Goal: Information Seeking & Learning: Check status

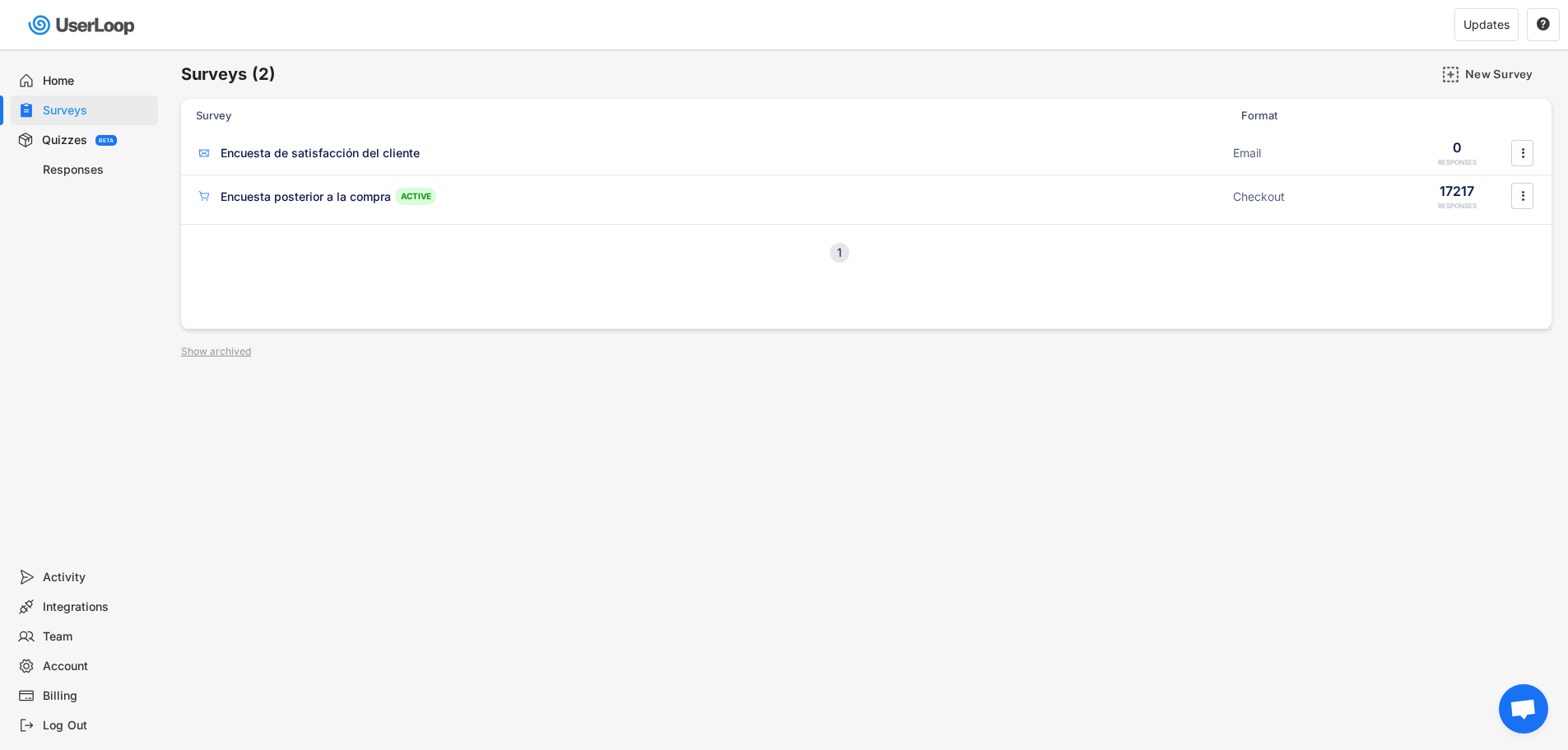
drag, startPoint x: 663, startPoint y: 459, endPoint x: 634, endPoint y: 476, distance: 33.6
click at [653, 460] on div "Surveys (2) New Survey Survey Format Encuesta de satisfacción del cliente Email…" at bounding box center [866, 446] width 1404 height 794
drag, startPoint x: 63, startPoint y: 84, endPoint x: 63, endPoint y: 119, distance: 35.0
click at [63, 119] on div "Home Surveys Quizzes BETA Responses" at bounding box center [82, 306] width 164 height 513
click at [64, 110] on div "Surveys" at bounding box center [97, 111] width 109 height 16
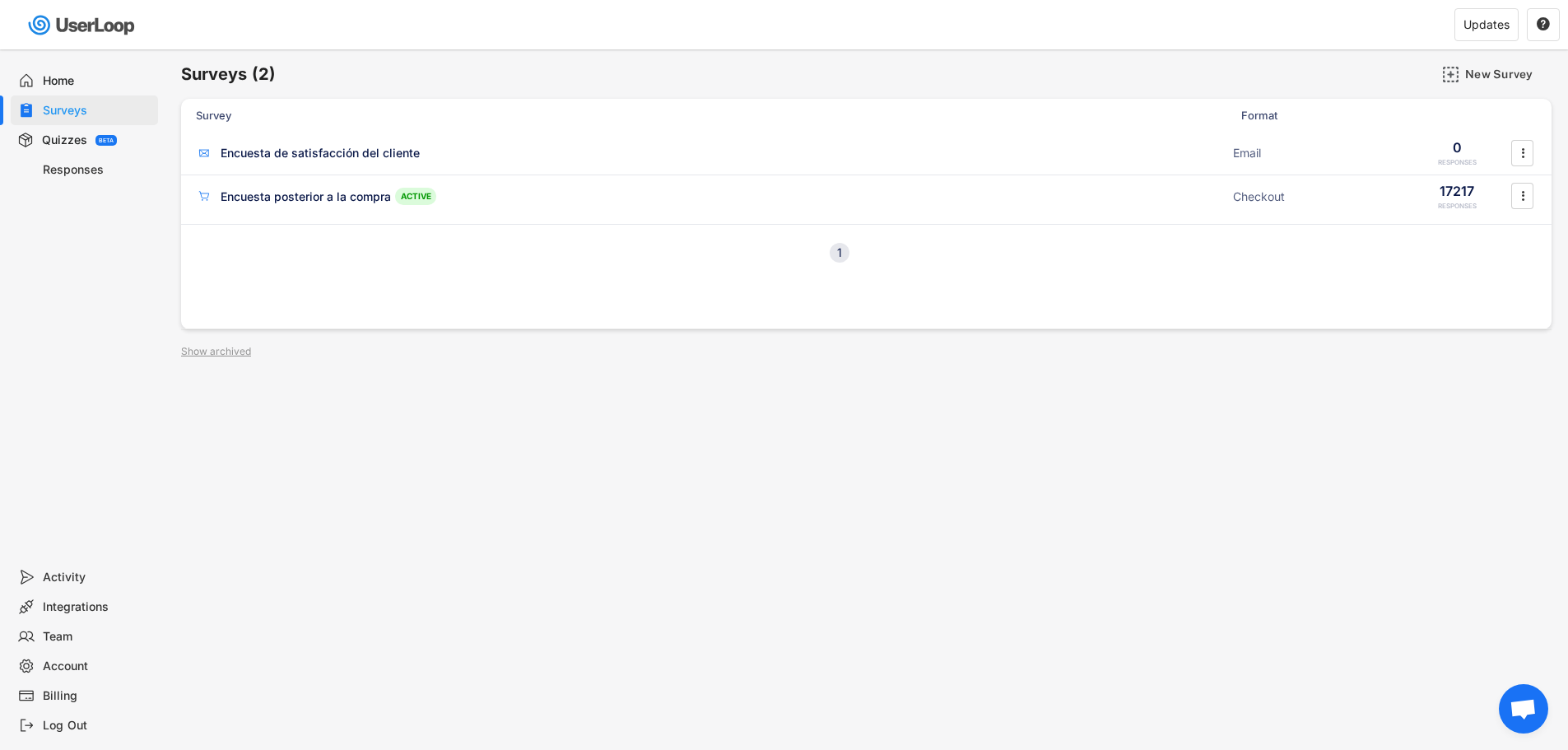
click at [76, 182] on div "Responses" at bounding box center [85, 169] width 147 height 30
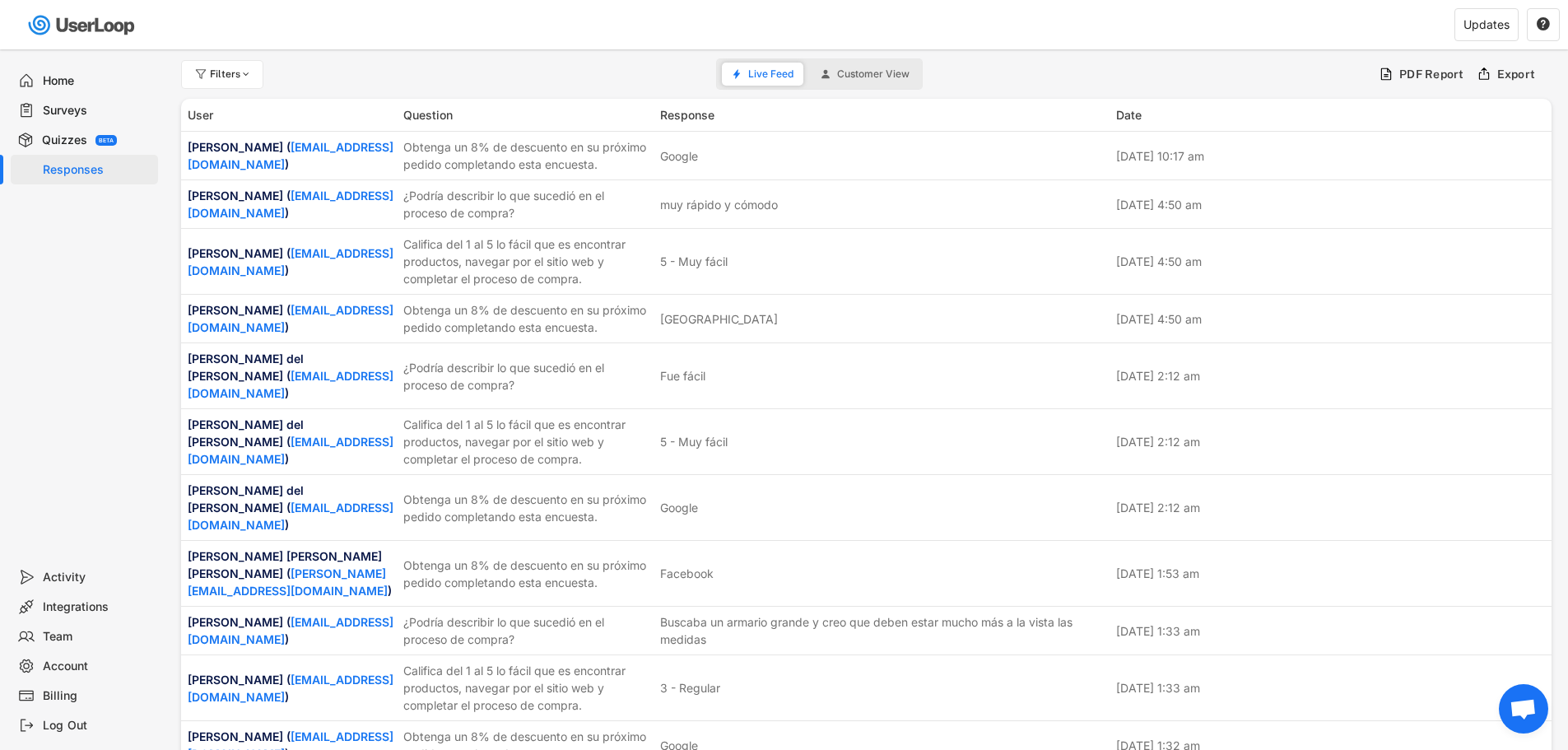
click at [91, 173] on div "Responses" at bounding box center [97, 170] width 109 height 16
click at [251, 77] on div at bounding box center [246, 74] width 12 height 10
select select
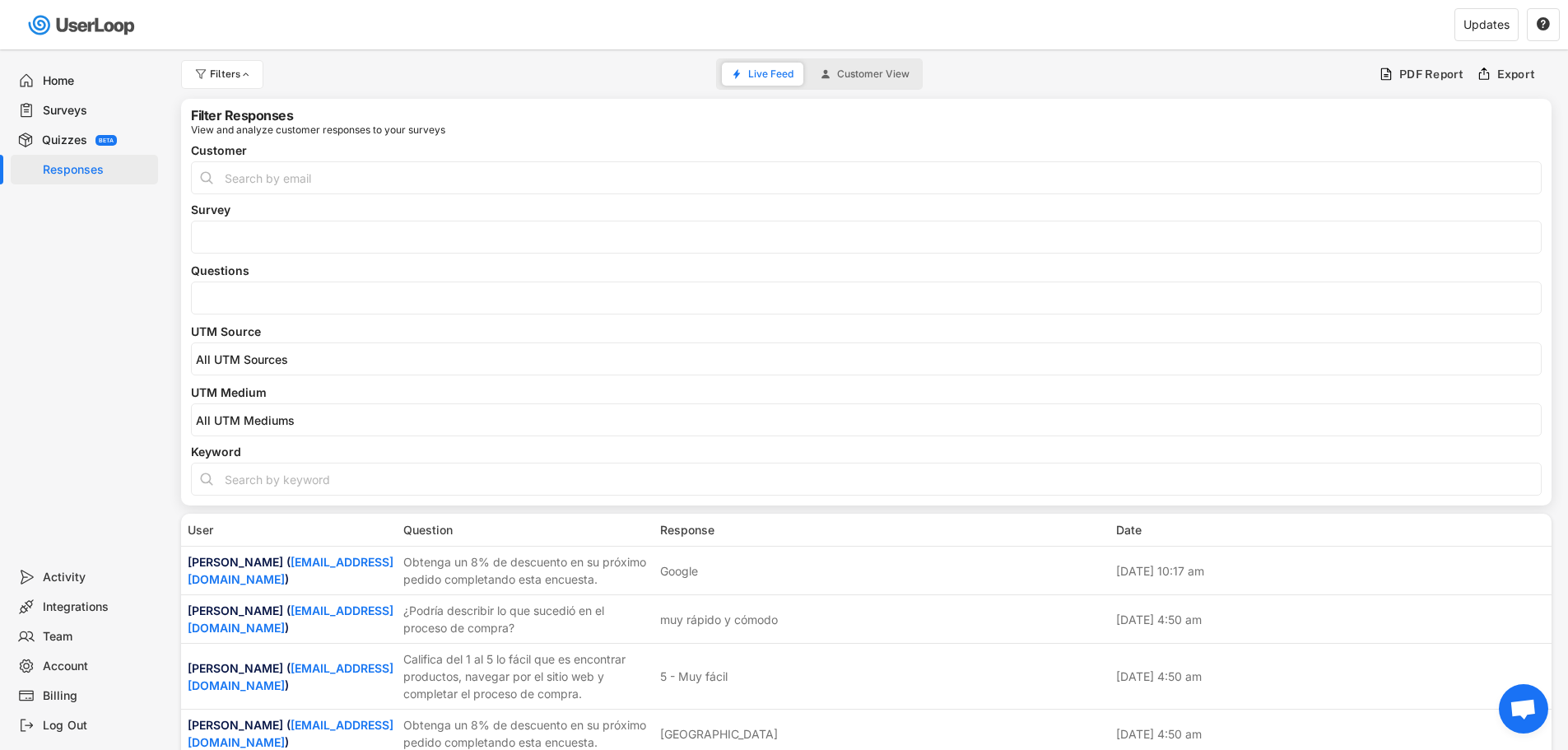
select select
click at [229, 304] on input "search" at bounding box center [870, 299] width 1349 height 14
select select
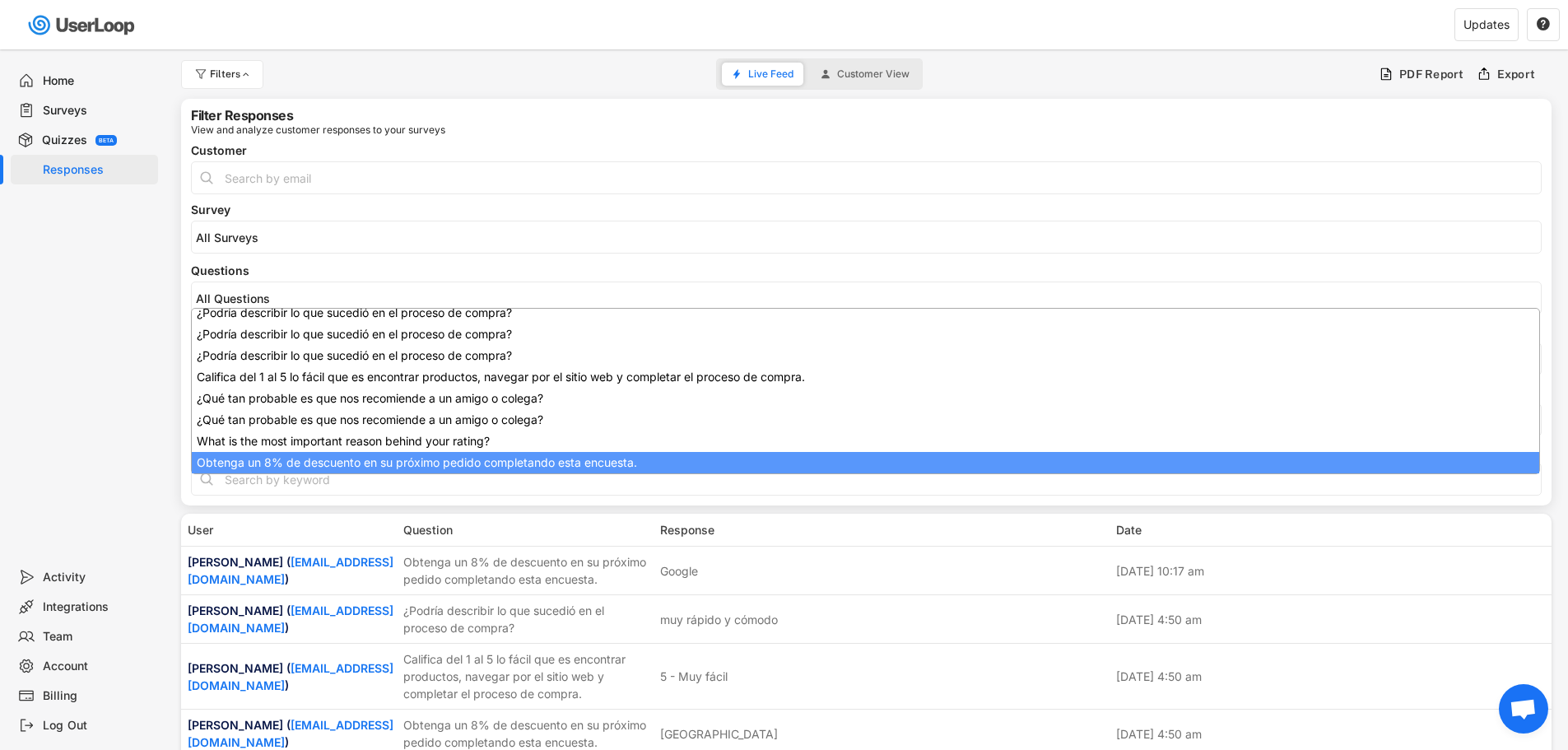
scroll to position [290, 0]
select select "1348695171700984260__LOOKUP__1709664932775x193621645911248300"
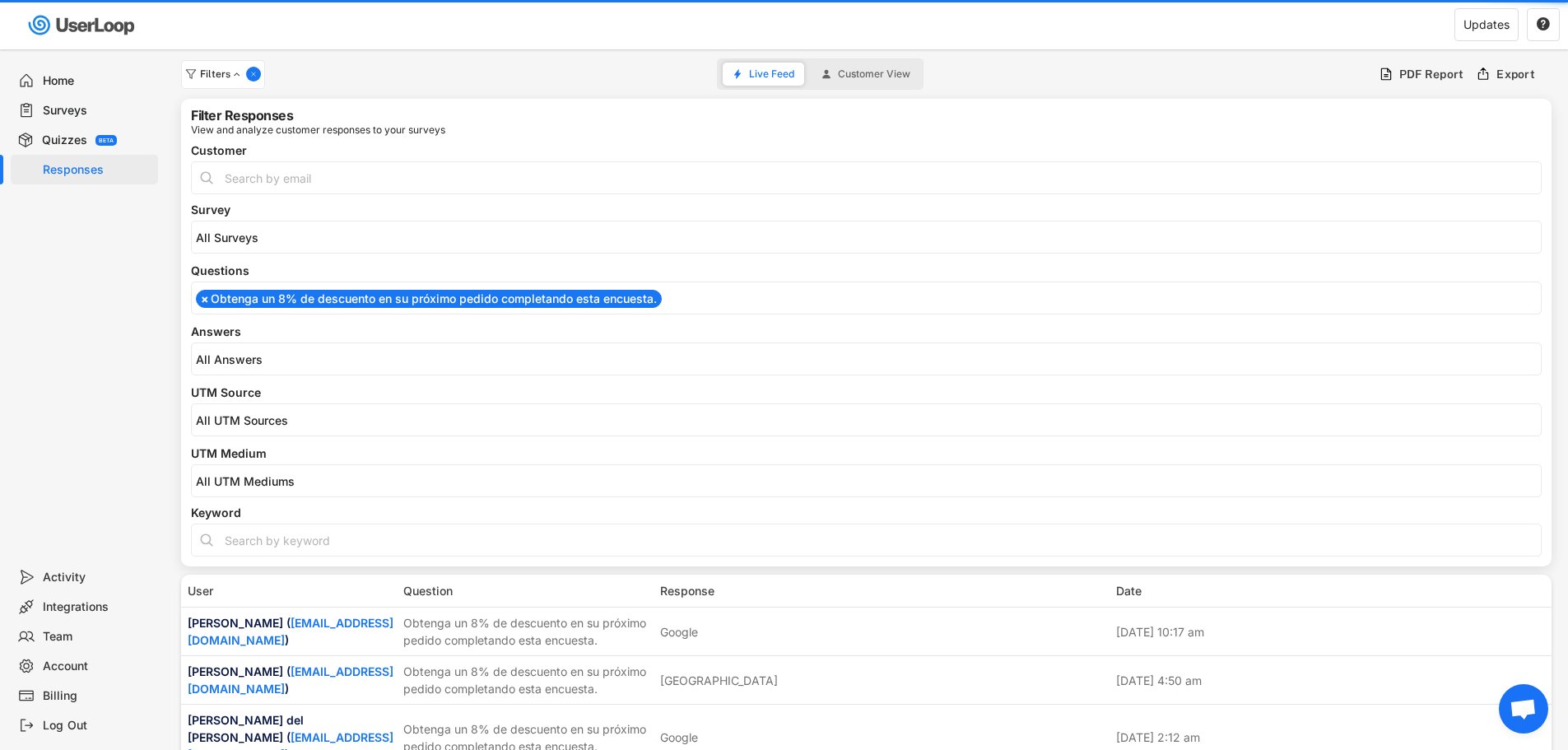
click at [213, 374] on div "[Obtenga un 8% de descuento en su próximo pedido completando esta encuesta.] ch…" at bounding box center [866, 359] width 1351 height 33
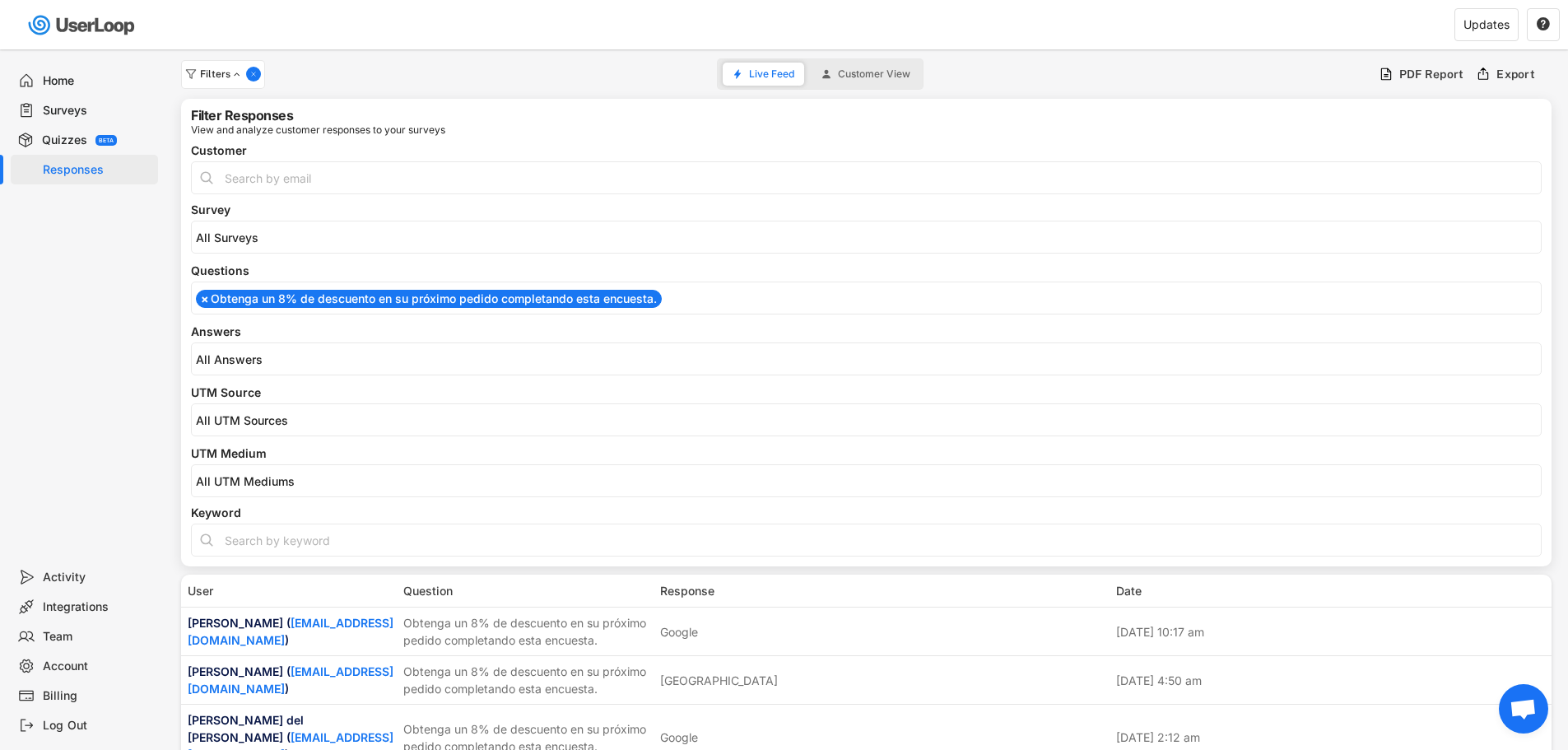
click at [212, 369] on span at bounding box center [866, 359] width 1349 height 21
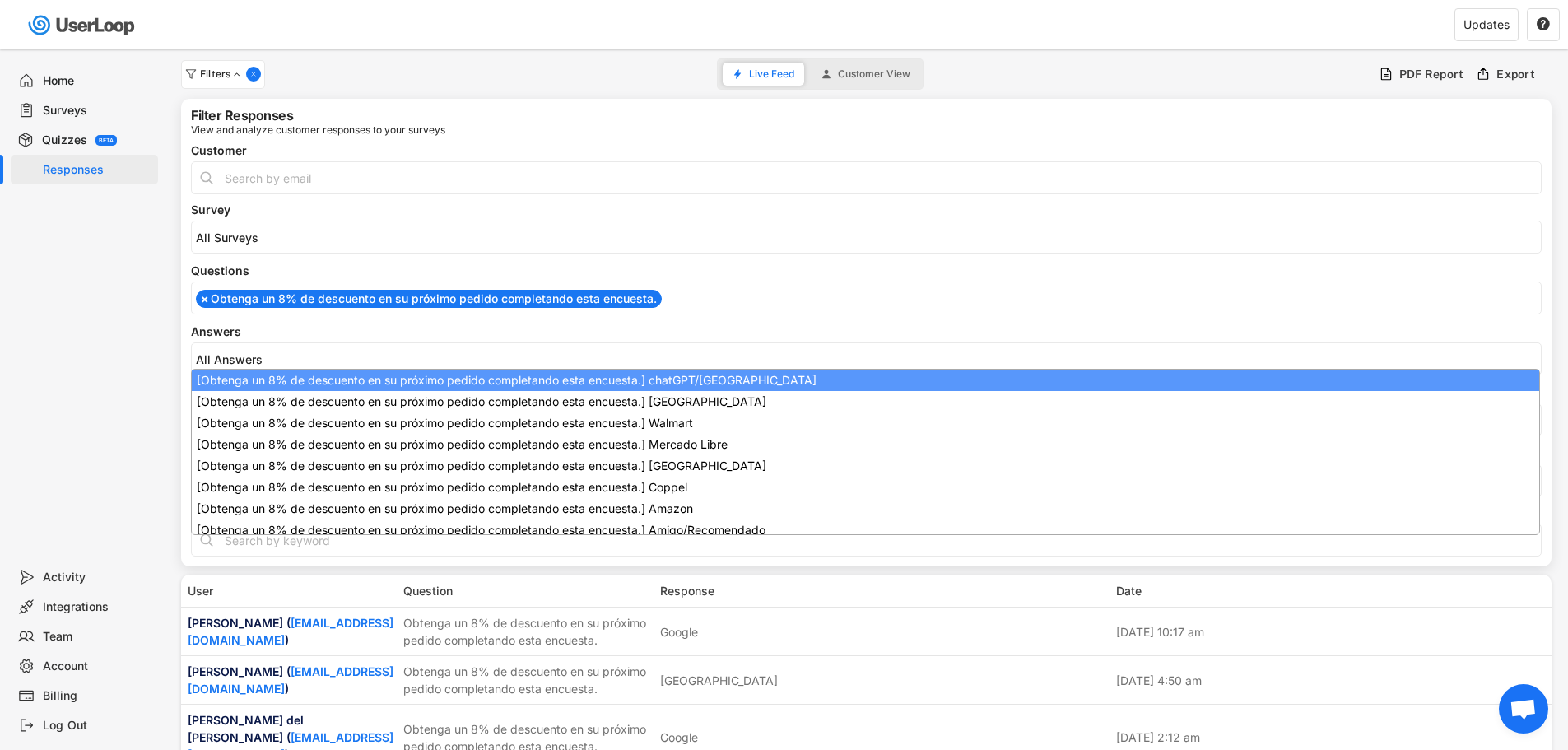
scroll to position [0, 0]
select select "1348695171700984260__LOOKUP__1747938366384x136765407090442240"
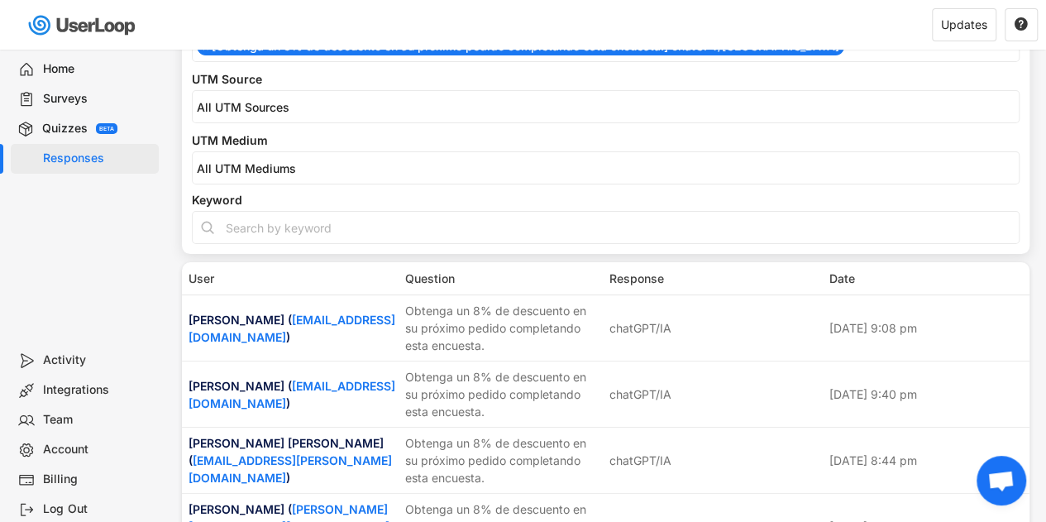
scroll to position [331, 0]
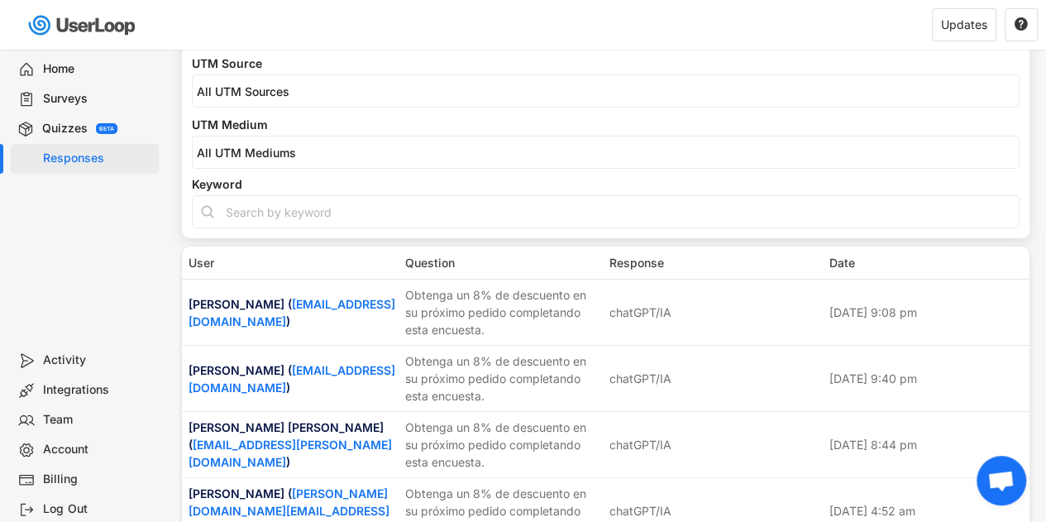
click at [787, 113] on div "Filter Responses View and analyze customer responses to your surveys Customer S…" at bounding box center [605, 4] width 847 height 470
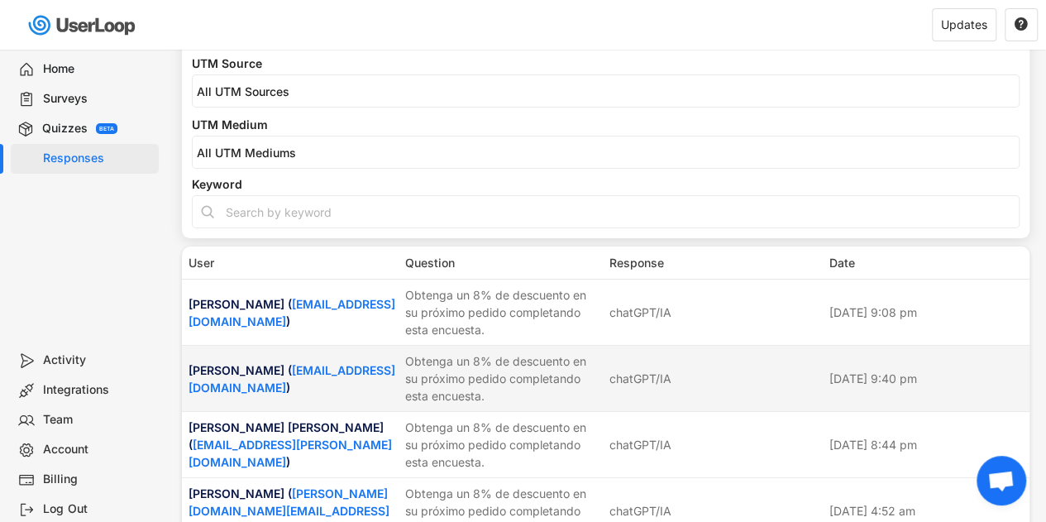
drag, startPoint x: 463, startPoint y: 381, endPoint x: 403, endPoint y: 414, distance: 68.8
click at [403, 414] on div "[PERSON_NAME] [PERSON_NAME] ( [EMAIL_ADDRESS][PERSON_NAME][DOMAIN_NAME] ) Obten…" at bounding box center [605, 444] width 847 height 65
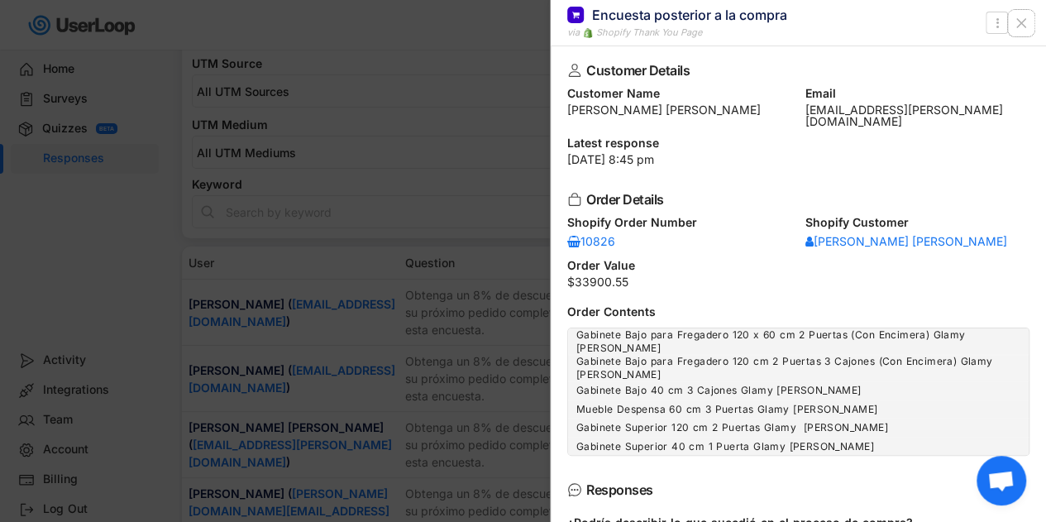
click at [1020, 22] on use at bounding box center [1021, 23] width 8 height 8
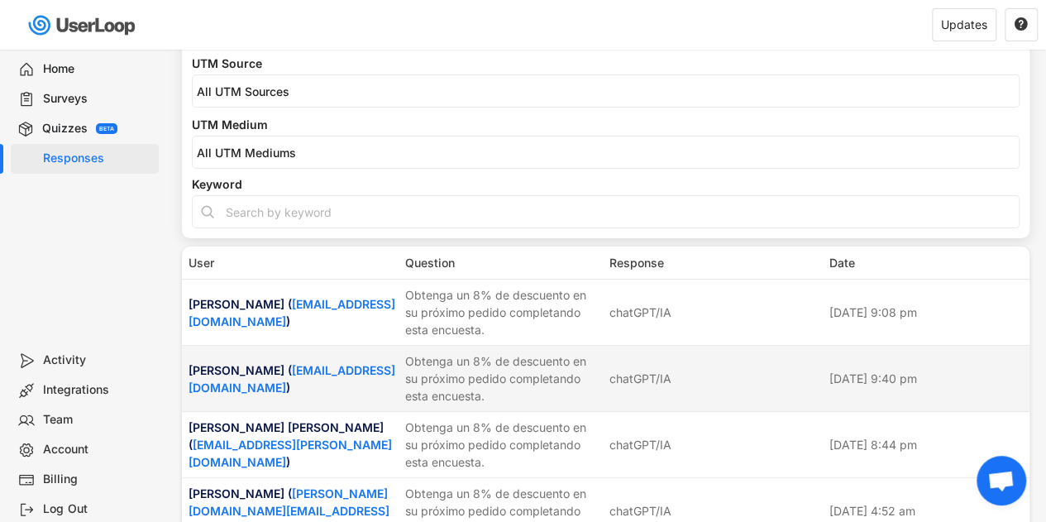
click at [398, 378] on div "[PERSON_NAME] ( [EMAIL_ADDRESS][DOMAIN_NAME] ) Obtenga un 8% de descuento en su…" at bounding box center [605, 378] width 847 height 65
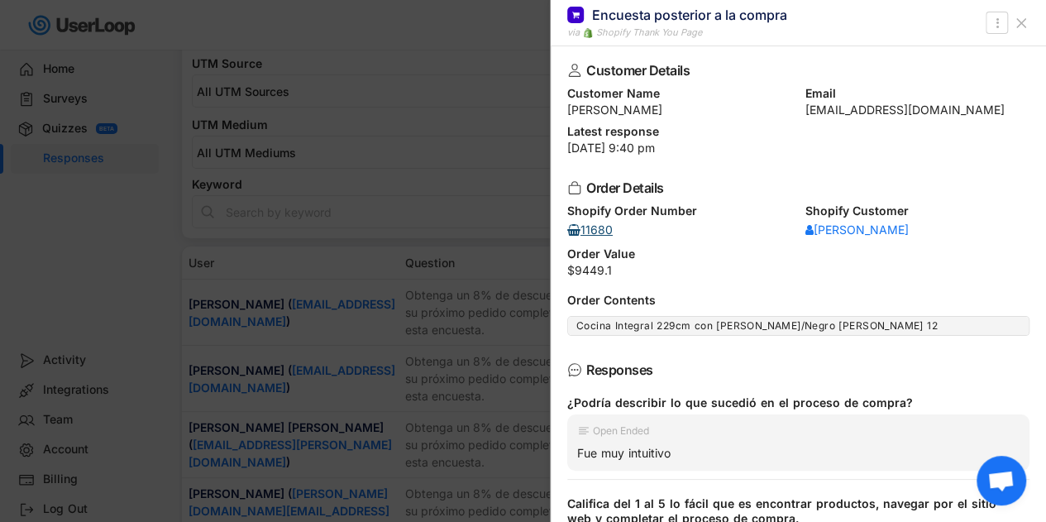
click at [599, 233] on div "11680" at bounding box center [592, 230] width 50 height 12
click at [461, 149] on div at bounding box center [523, 261] width 1046 height 522
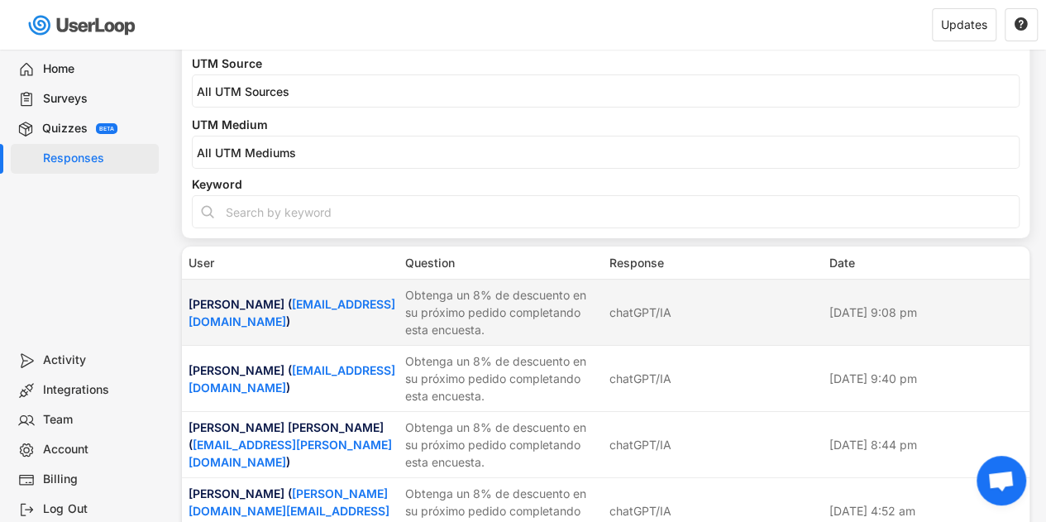
click at [368, 321] on div "[PERSON_NAME] ( [EMAIL_ADDRESS][DOMAIN_NAME] )" at bounding box center [292, 312] width 207 height 35
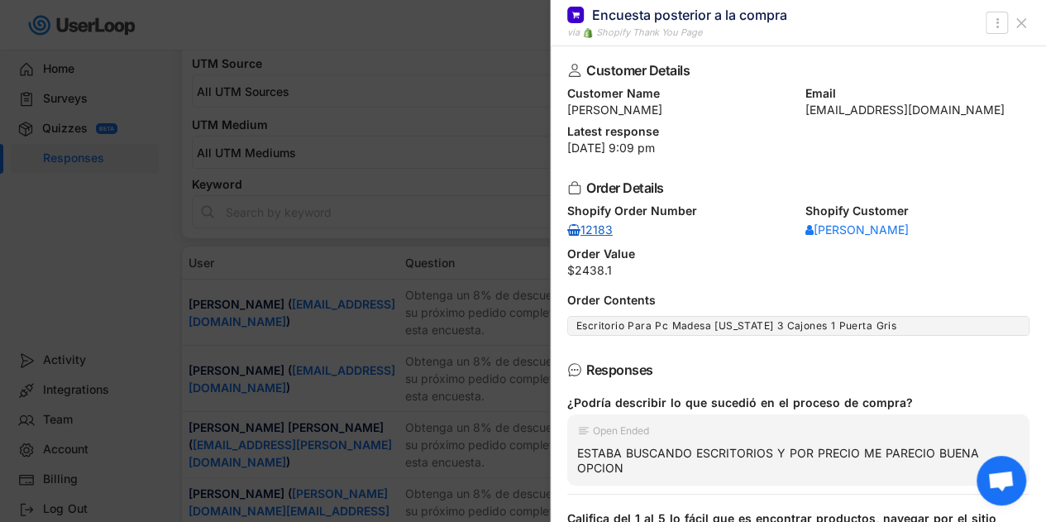
click at [606, 227] on div "12183" at bounding box center [592, 230] width 50 height 12
click at [1019, 22] on icon at bounding box center [1021, 23] width 17 height 17
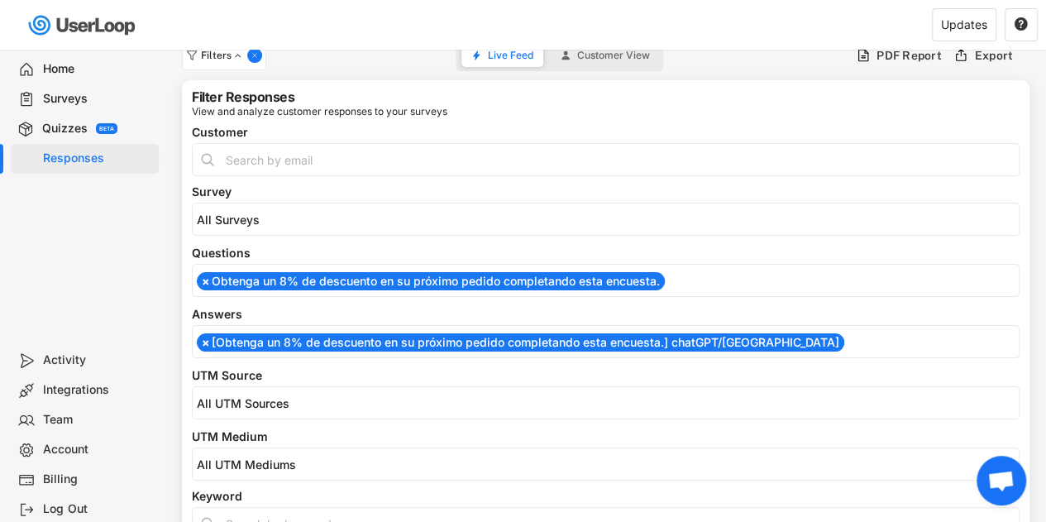
scroll to position [0, 0]
